Goal: Book appointment/travel/reservation

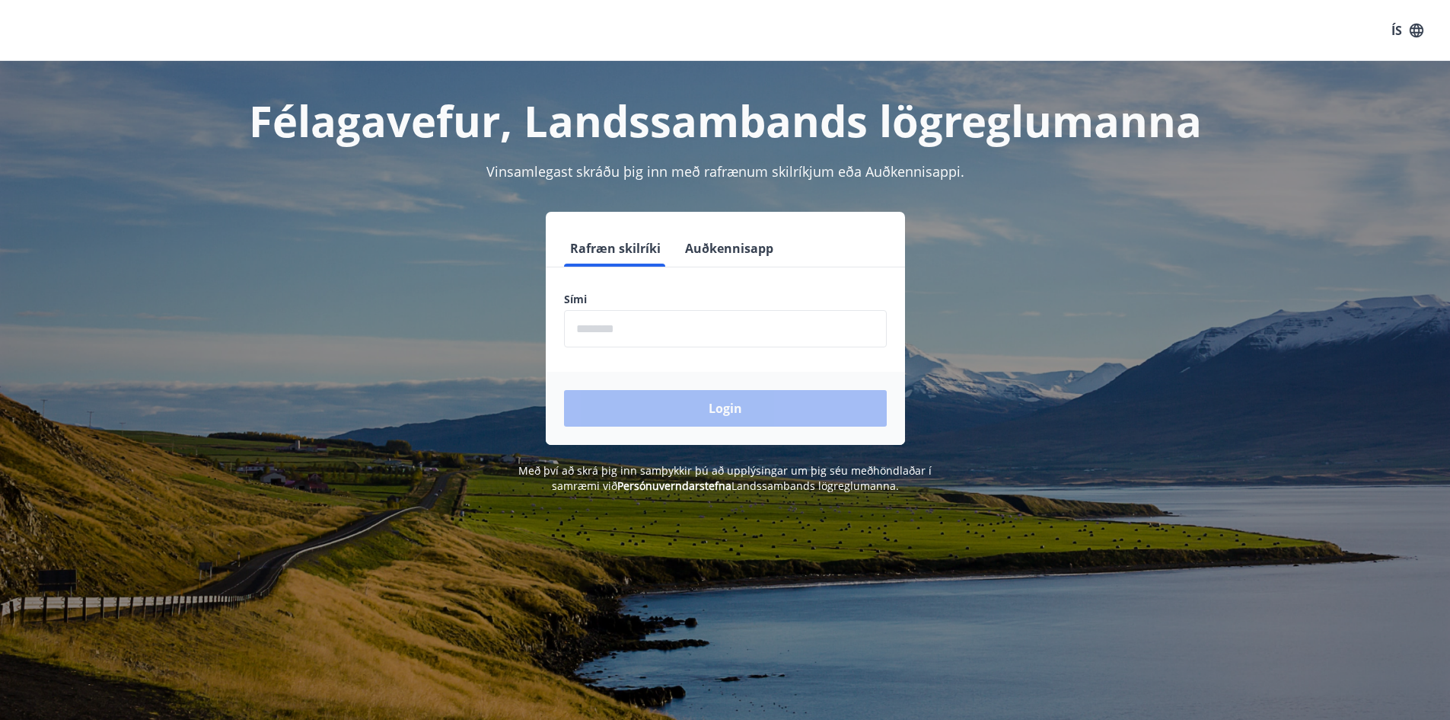
click at [739, 344] on input "phone" at bounding box center [725, 328] width 323 height 37
type input "********"
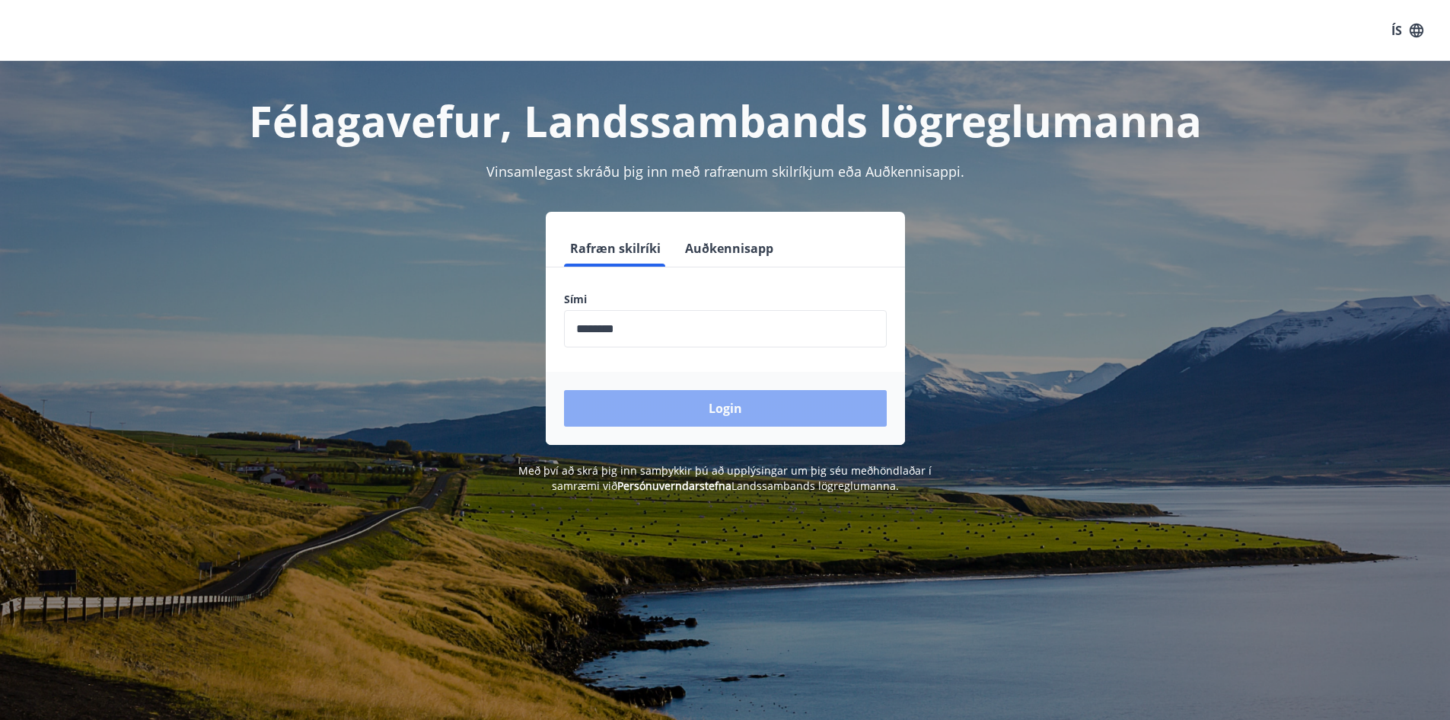
click at [700, 394] on button "Login" at bounding box center [725, 408] width 323 height 37
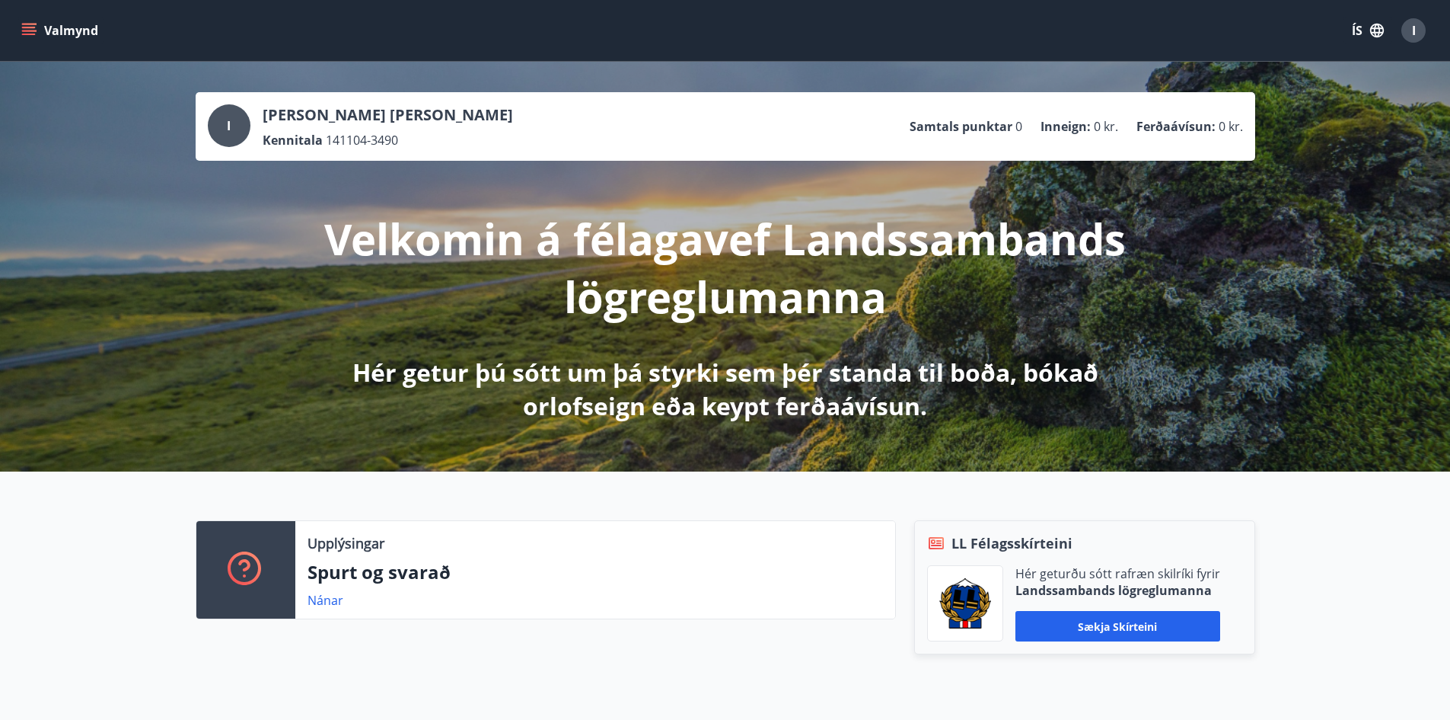
click at [43, 35] on button "Valmynd" at bounding box center [61, 30] width 86 height 27
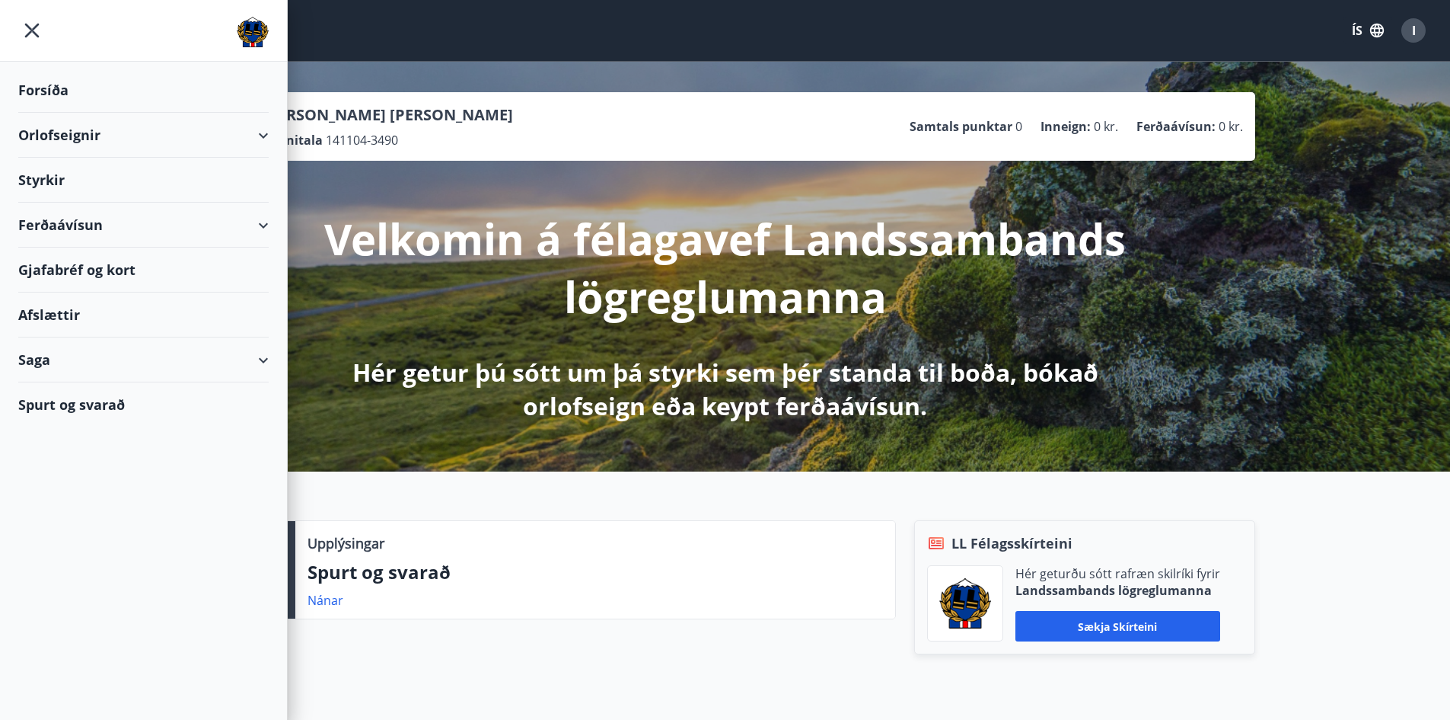
click at [252, 136] on div "Orlofseignir" at bounding box center [143, 135] width 250 height 45
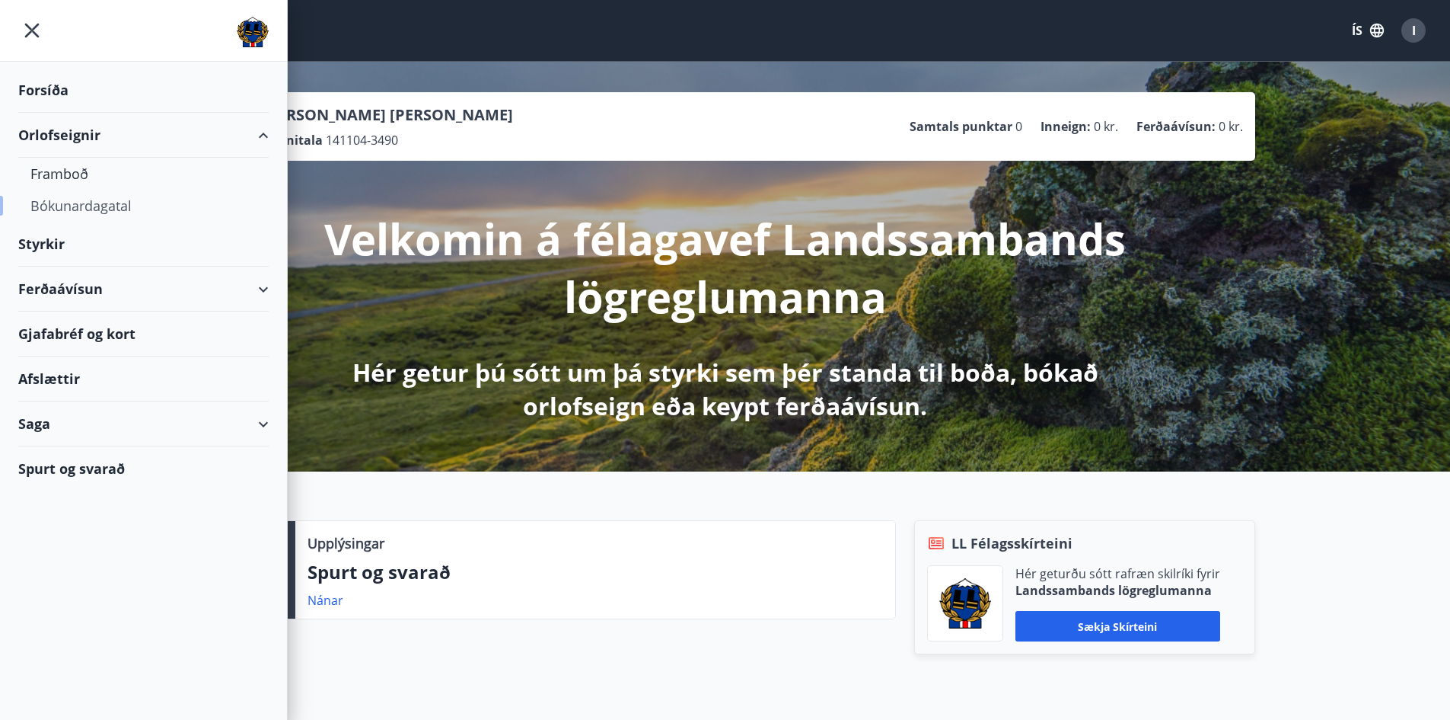
click at [92, 198] on div "Bókunardagatal" at bounding box center [143, 206] width 226 height 32
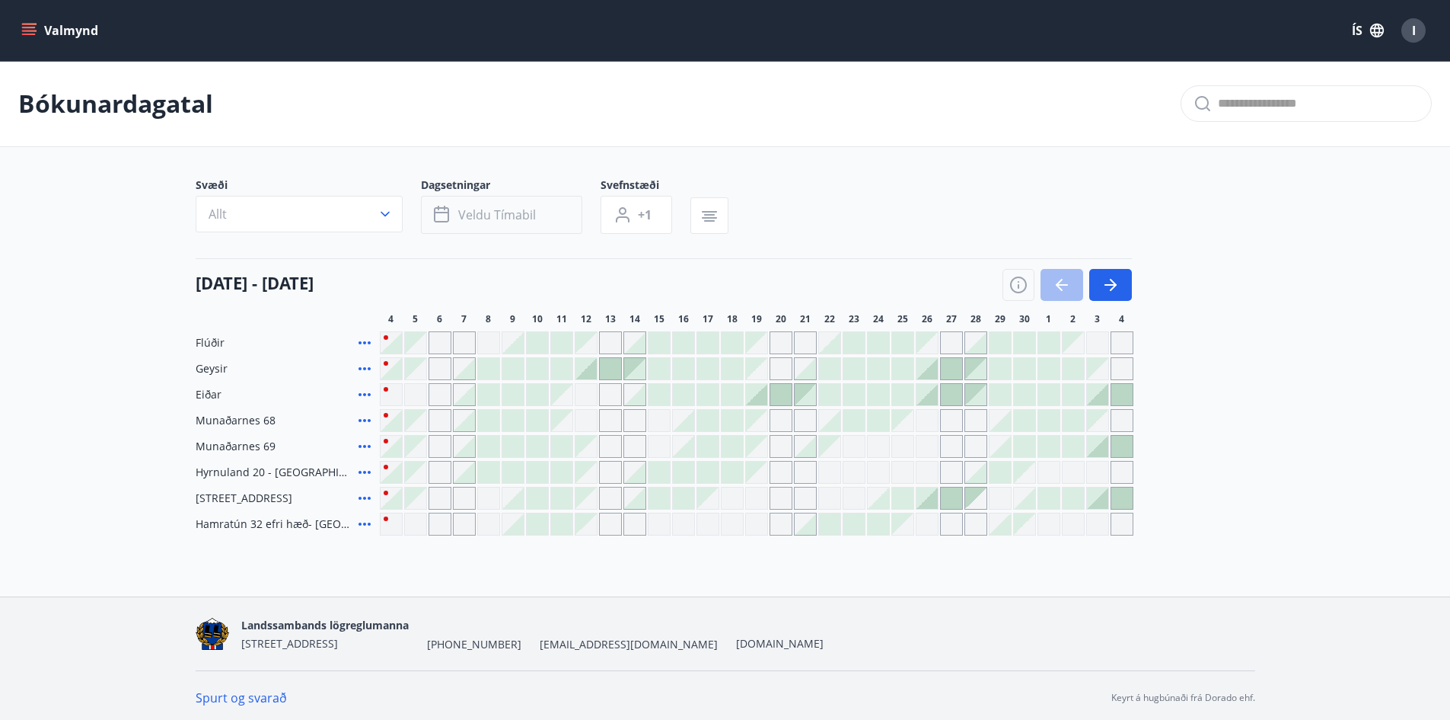
click at [530, 226] on button "Veldu tímabil" at bounding box center [501, 215] width 161 height 38
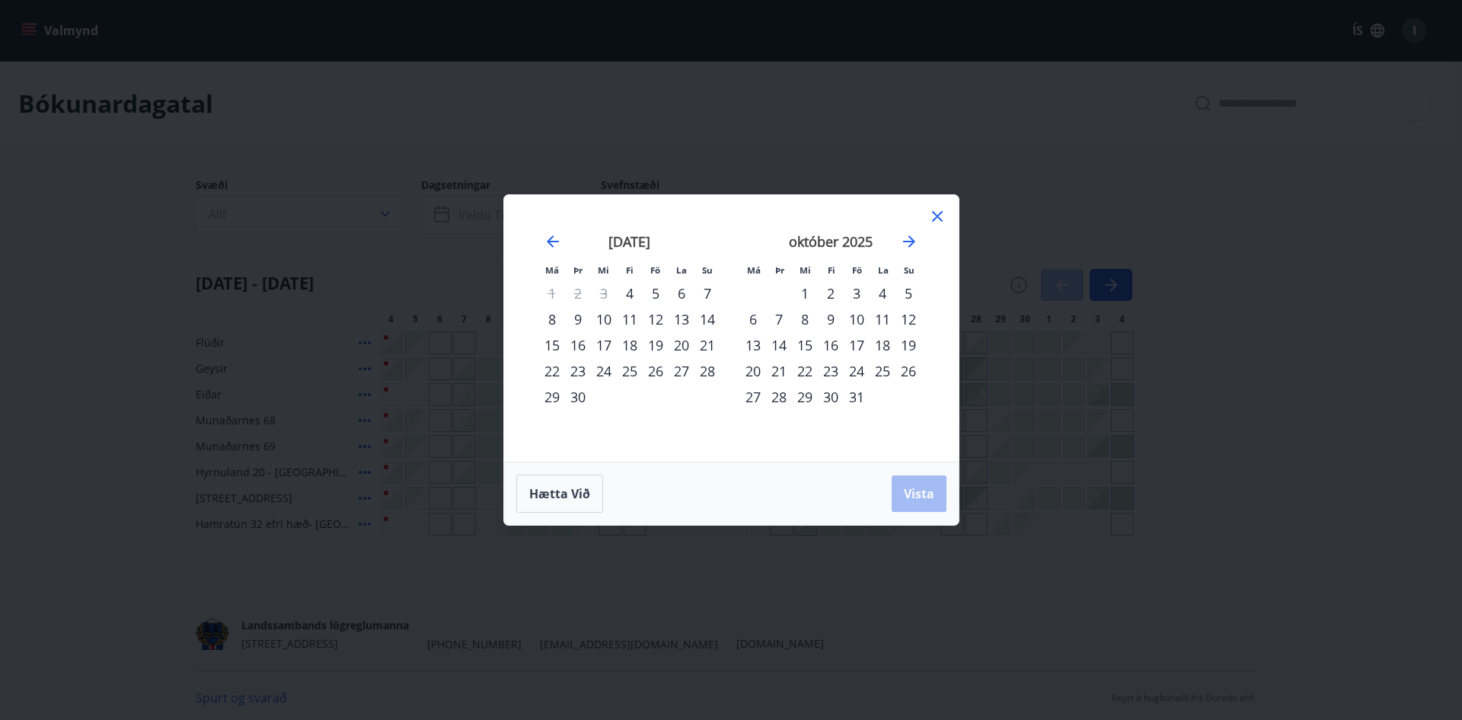
click at [709, 317] on div "14" at bounding box center [707, 319] width 26 height 26
click at [657, 344] on div "19" at bounding box center [656, 345] width 26 height 26
click at [927, 501] on span "Vista" at bounding box center [919, 493] width 30 height 17
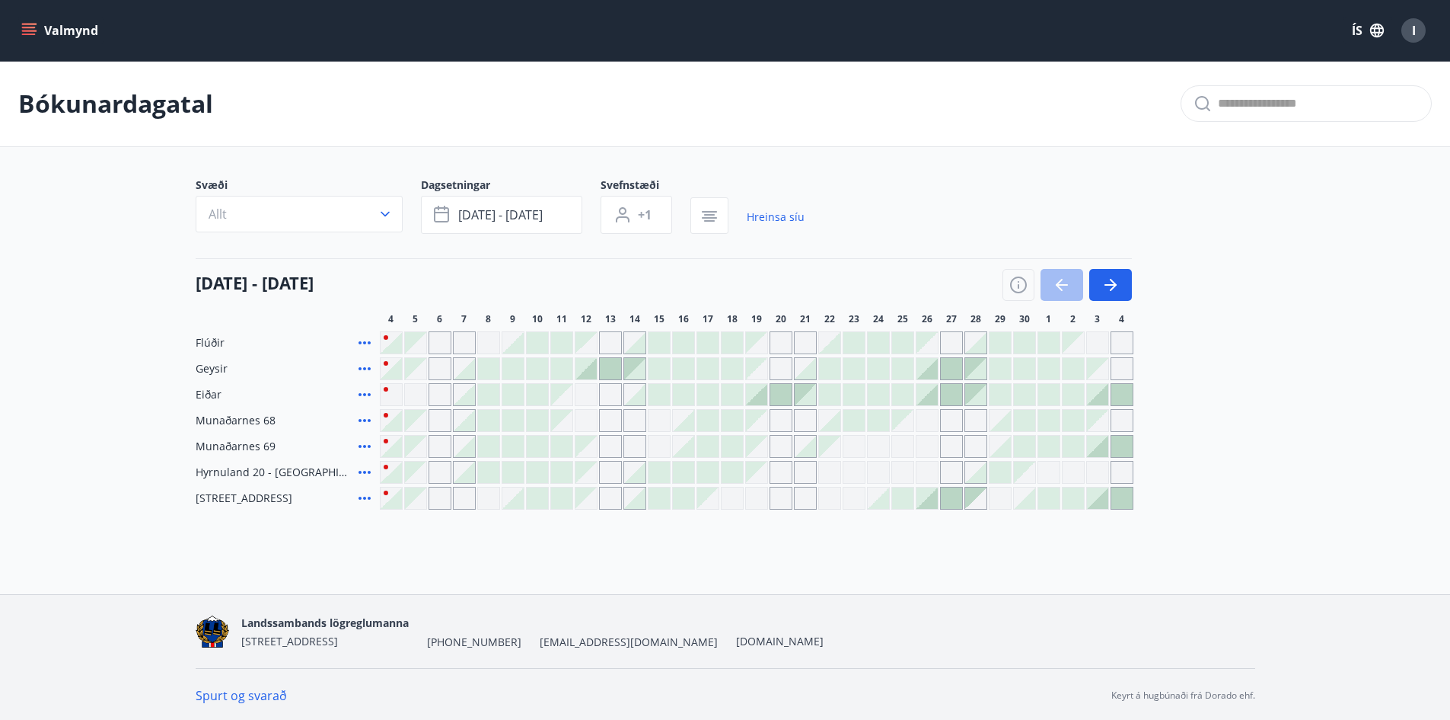
click at [635, 507] on div at bounding box center [634, 497] width 21 height 21
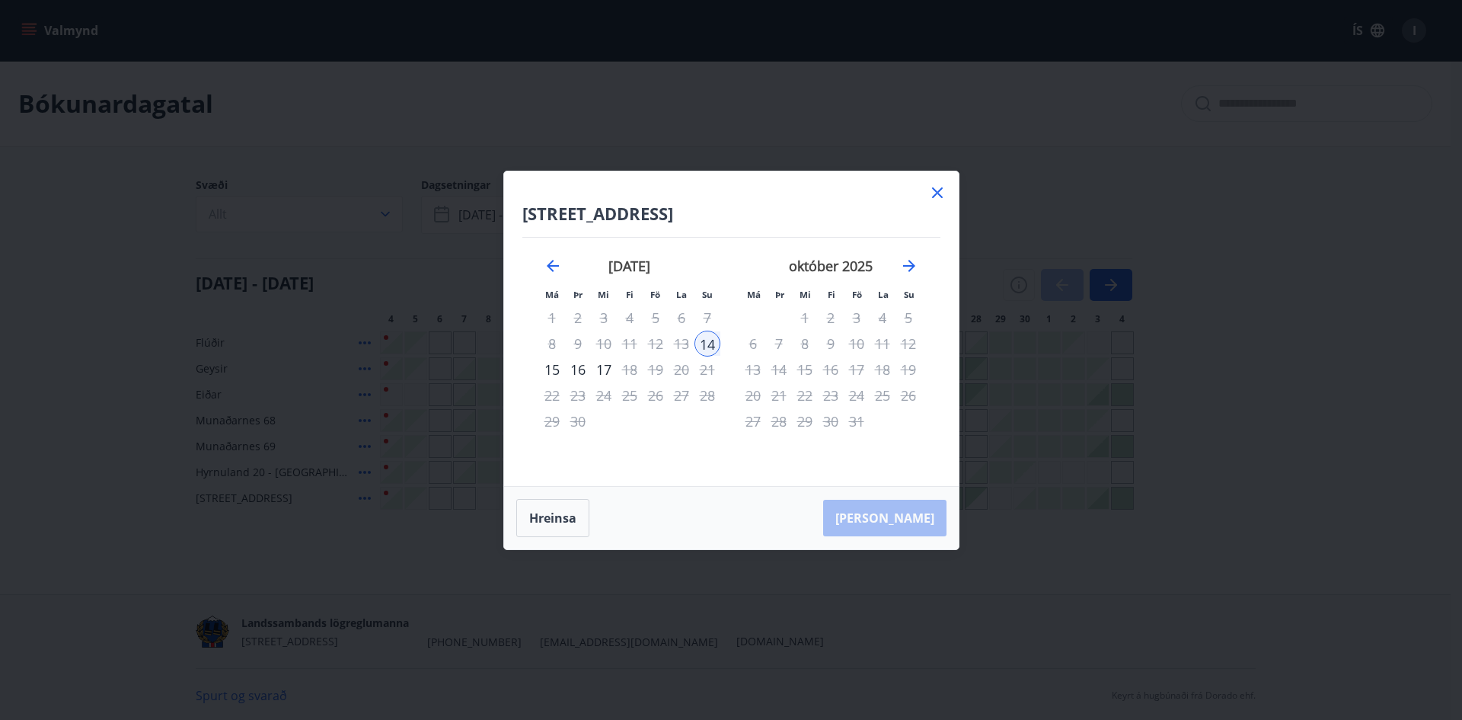
click at [940, 188] on icon at bounding box center [937, 192] width 11 height 11
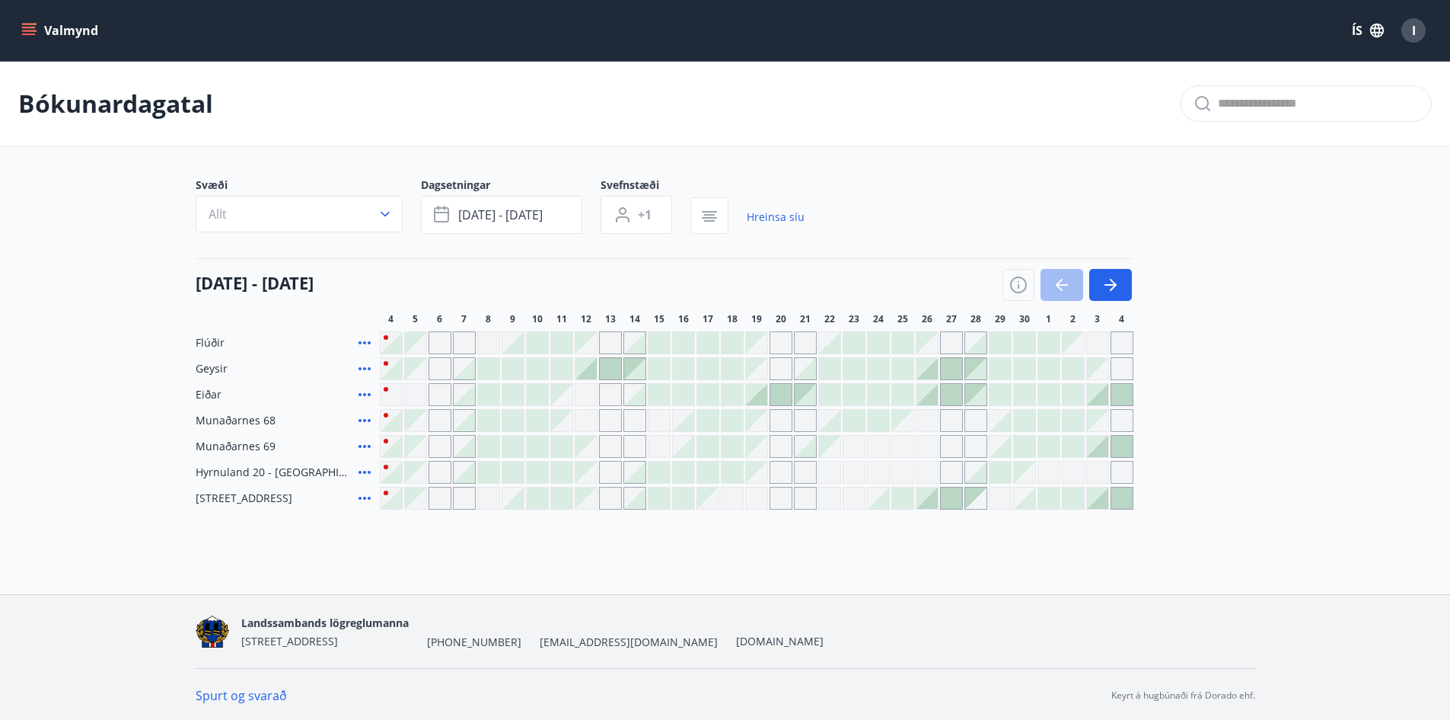
click at [609, 497] on div "Gráir dagar eru ekki bókanlegir" at bounding box center [610, 498] width 23 height 23
click at [640, 527] on div "Bókunardagatal Svæði Allt Dagsetningar [DATE] - [DATE] Svefnstæði +1 Hreinsa sí…" at bounding box center [725, 315] width 1450 height 509
click at [637, 397] on div at bounding box center [634, 394] width 21 height 21
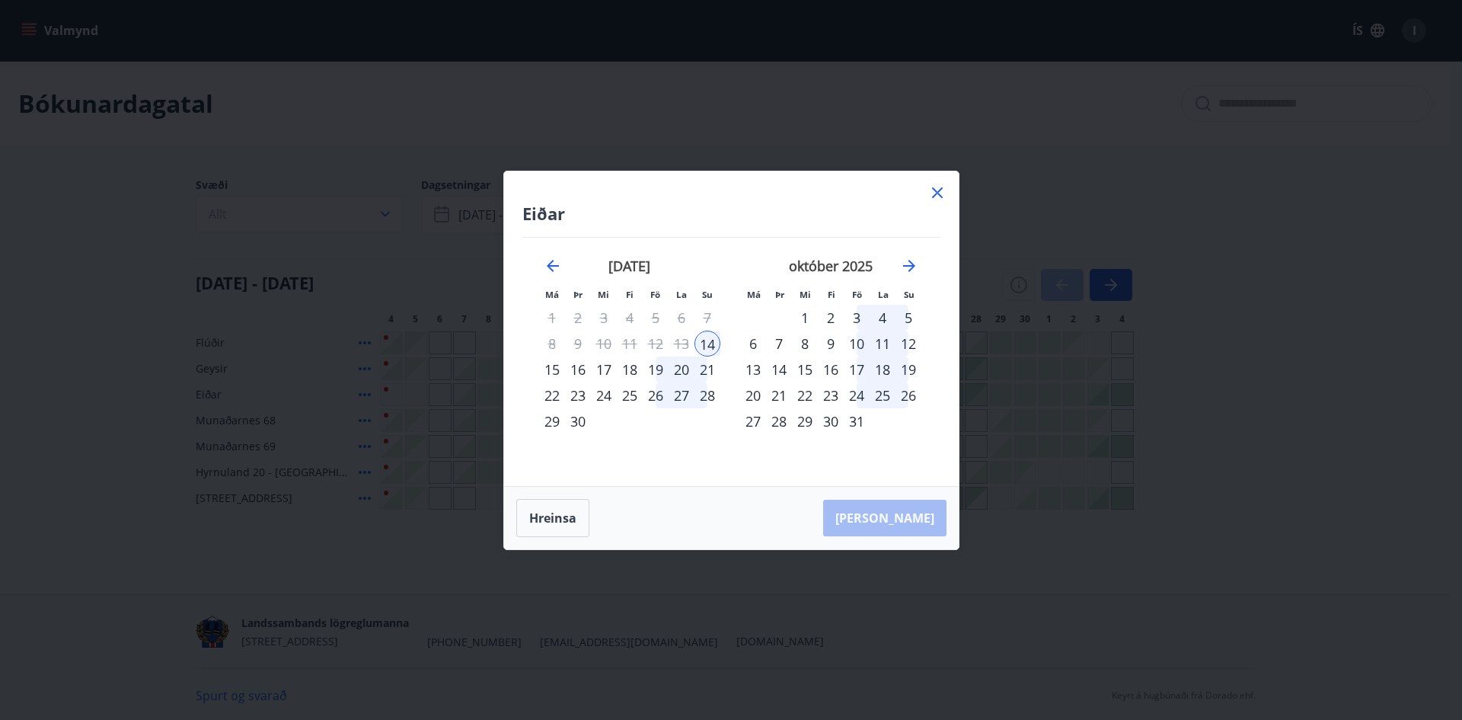
click at [697, 349] on div "14" at bounding box center [707, 343] width 26 height 26
click at [704, 346] on div "14" at bounding box center [707, 343] width 26 height 26
click at [658, 369] on div "19" at bounding box center [656, 369] width 26 height 26
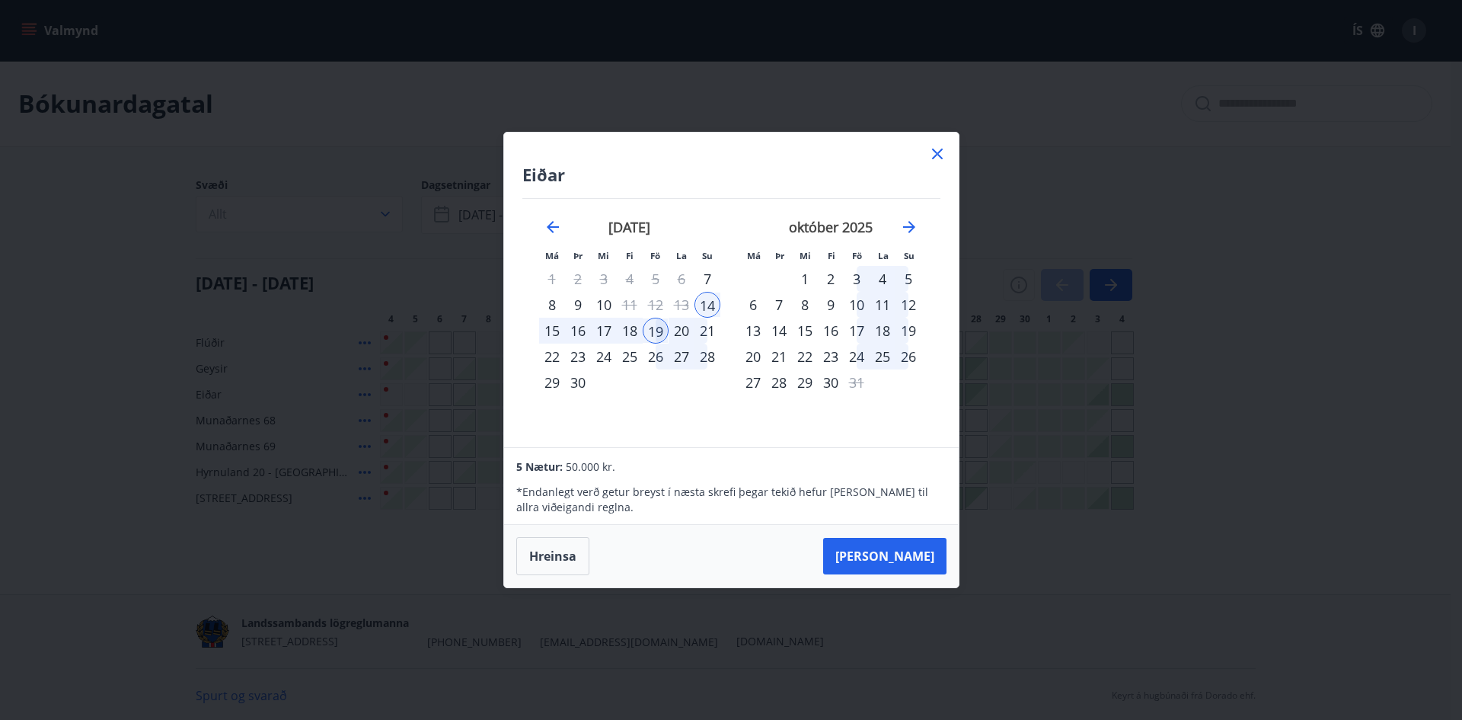
click at [930, 156] on icon at bounding box center [937, 154] width 18 height 18
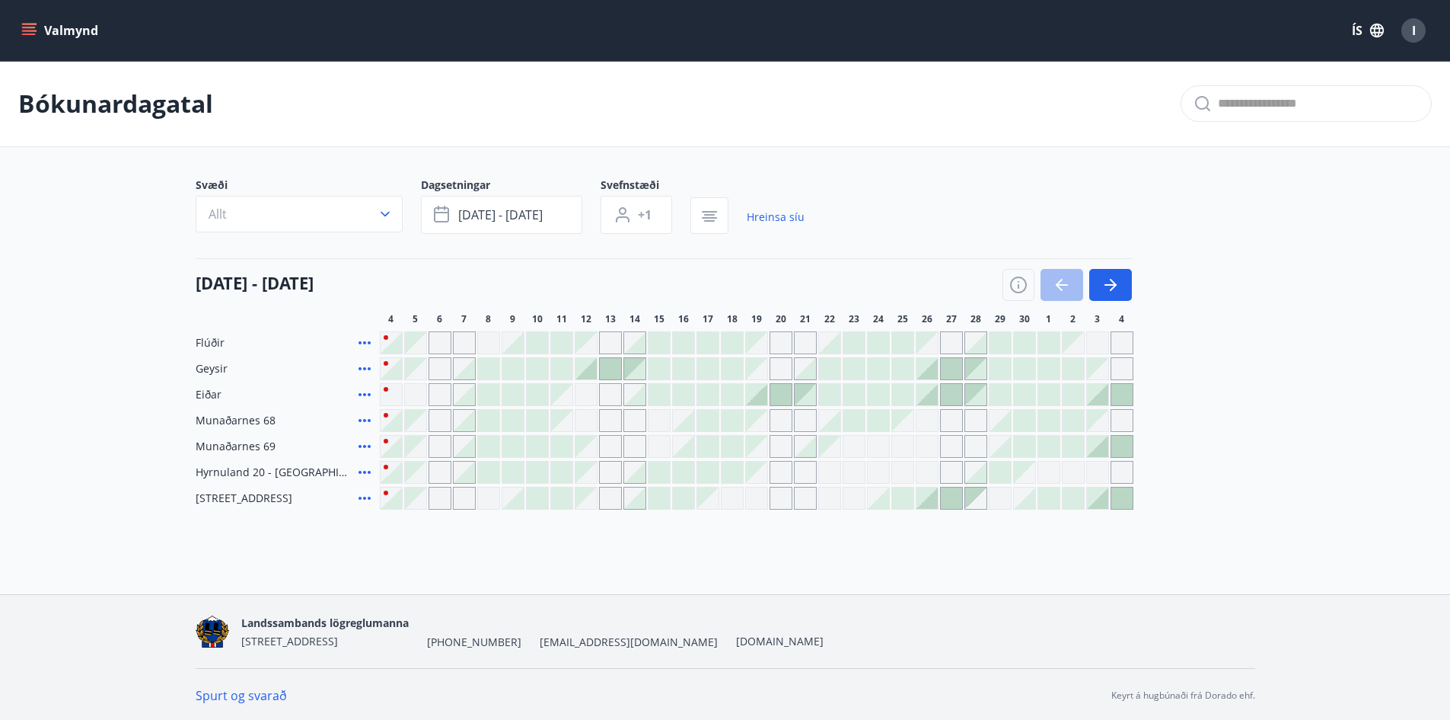
click at [403, 220] on div "Svæði Allt" at bounding box center [308, 205] width 225 height 56
click at [399, 216] on button "Allt" at bounding box center [299, 214] width 207 height 37
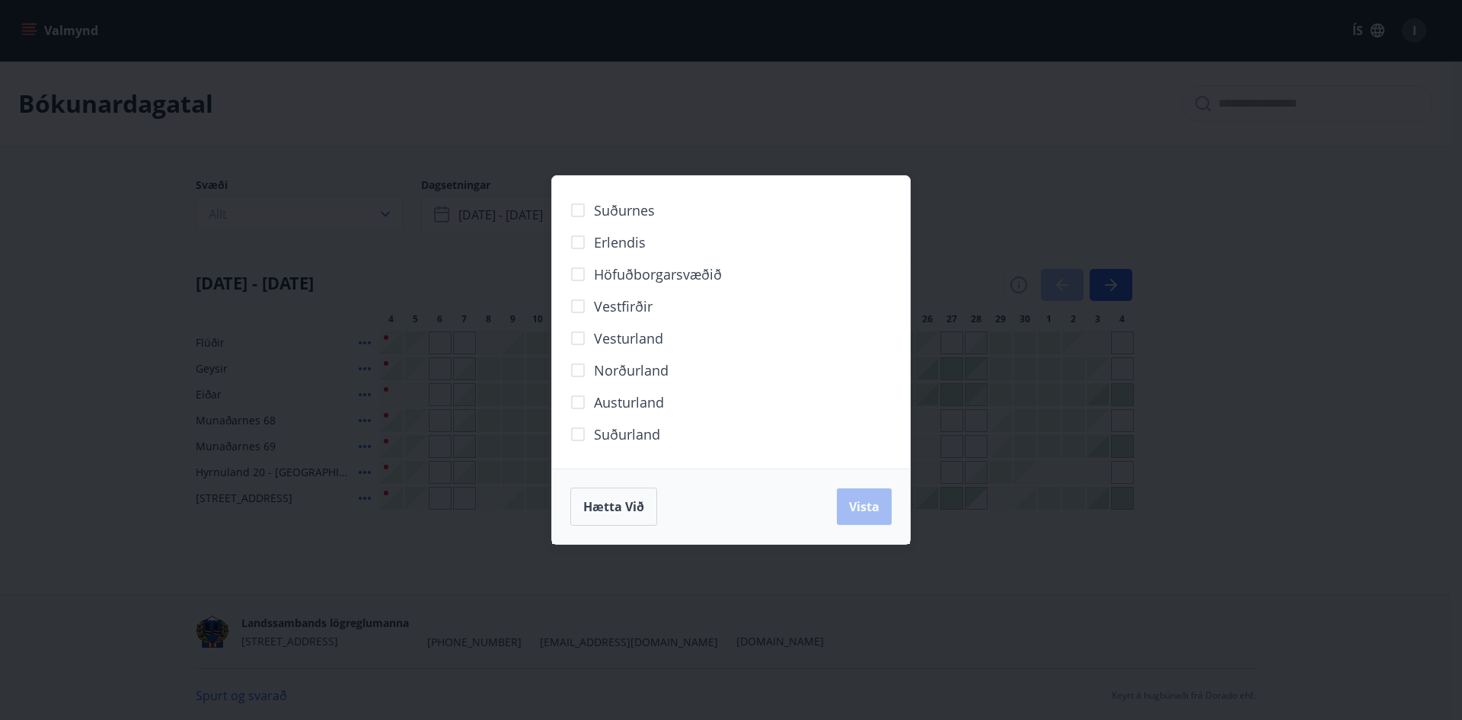
click at [681, 276] on span "Höfuðborgarsvæðið" at bounding box center [658, 274] width 128 height 20
click at [872, 513] on span "Vista" at bounding box center [864, 506] width 30 height 17
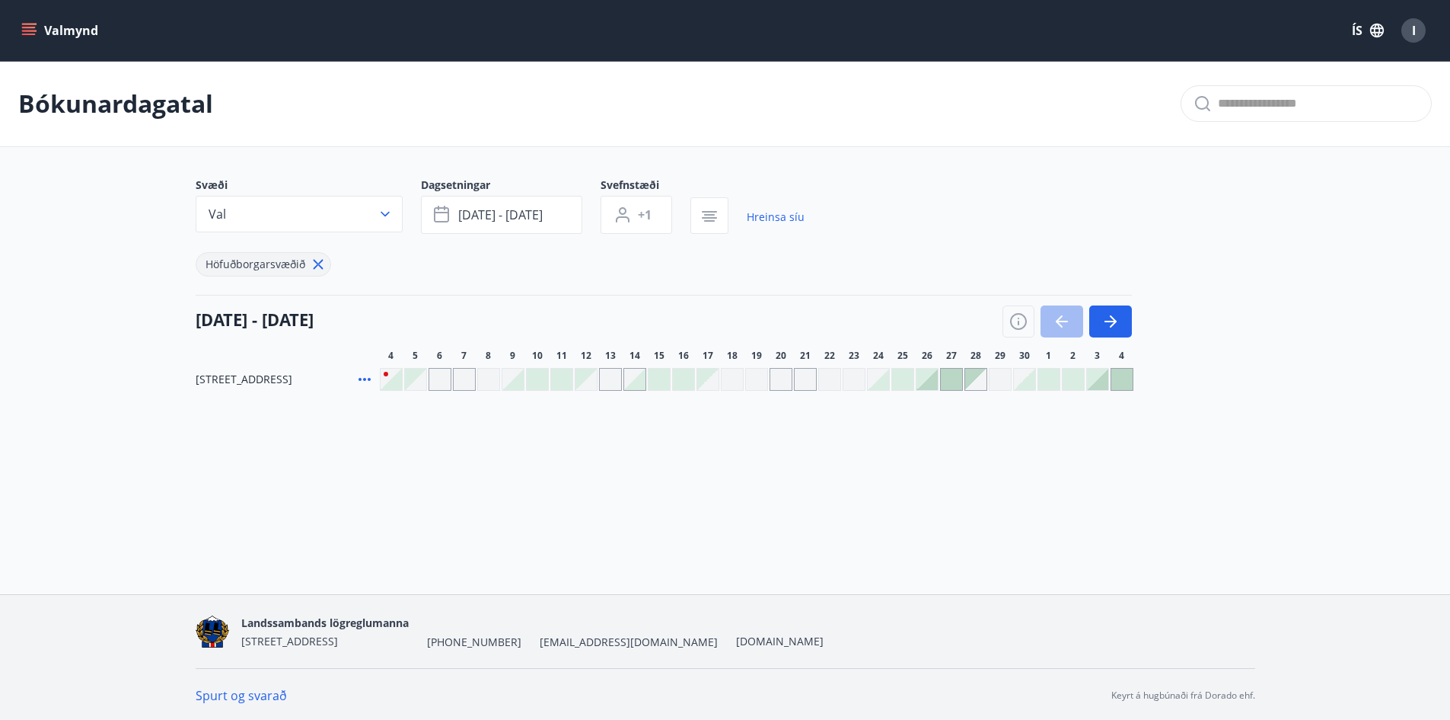
click at [9, 21] on div "Valmynd ÍS I" at bounding box center [725, 30] width 1450 height 61
click at [20, 31] on button "Valmynd" at bounding box center [61, 30] width 86 height 27
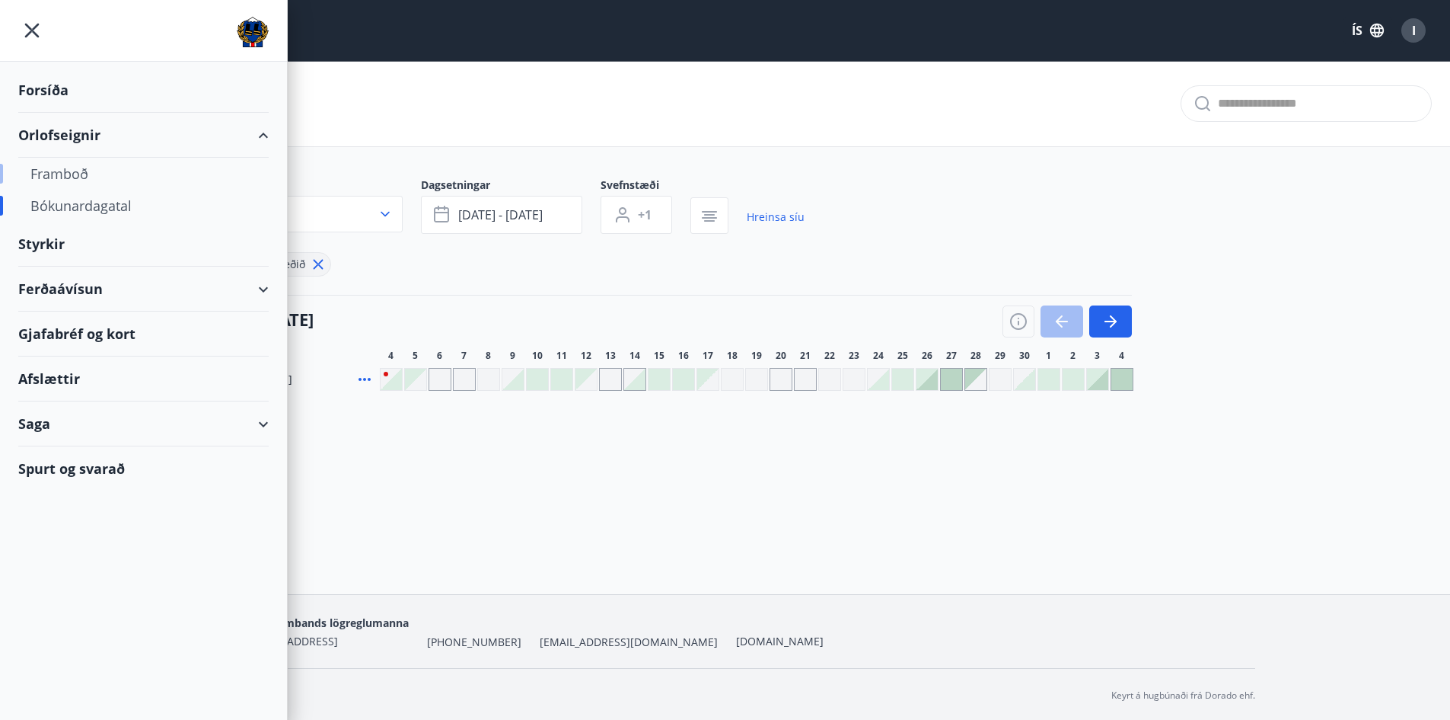
click at [99, 180] on div "Framboð" at bounding box center [143, 174] width 226 height 32
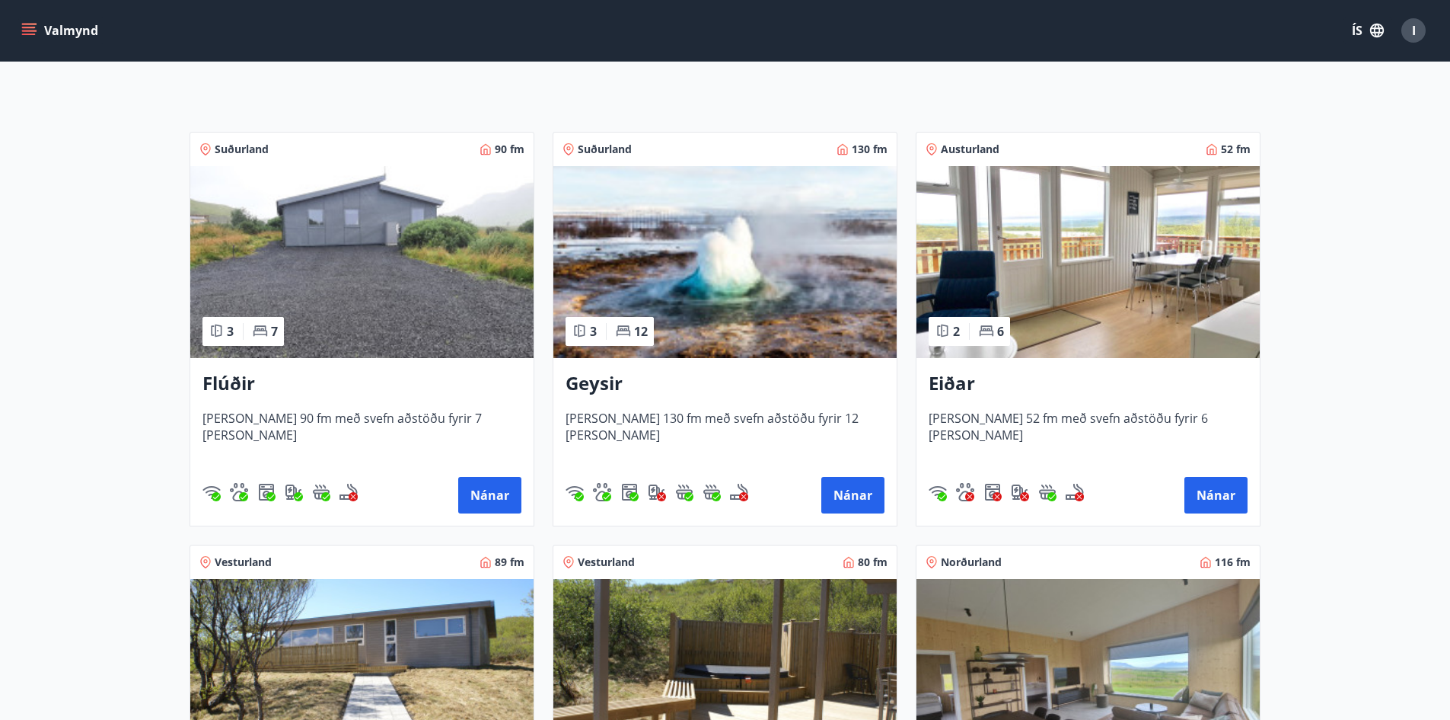
scroll to position [222, 0]
